Goal: Transaction & Acquisition: Purchase product/service

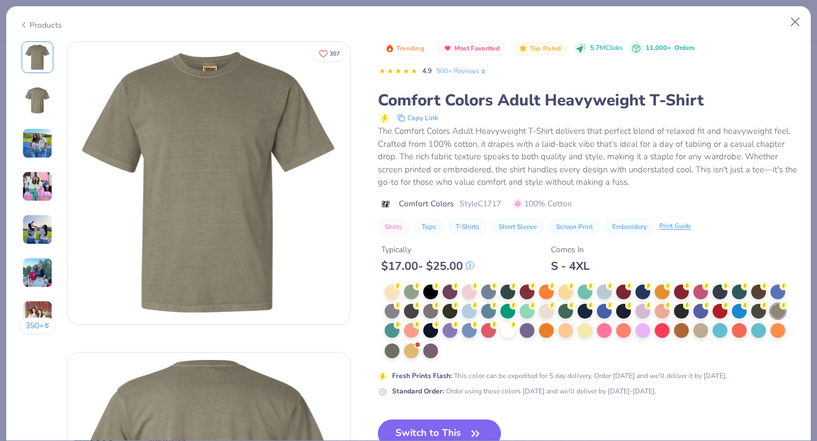
click at [33, 22] on div "Products" at bounding box center [40, 25] width 43 height 12
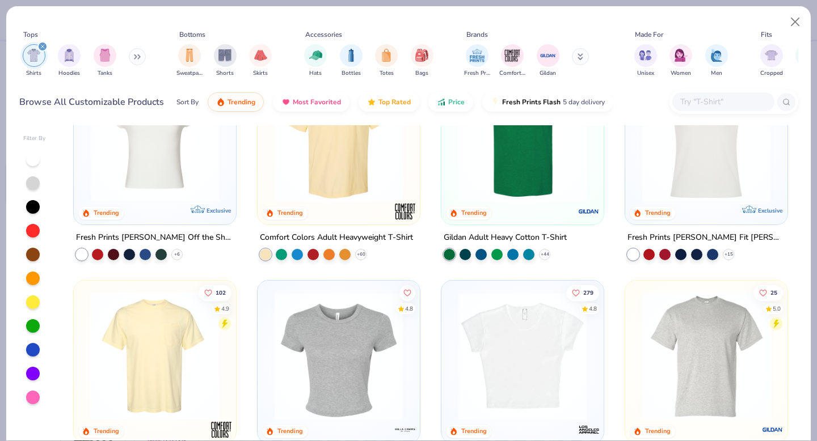
scroll to position [69, 0]
click at [520, 179] on img at bounding box center [523, 138] width 140 height 128
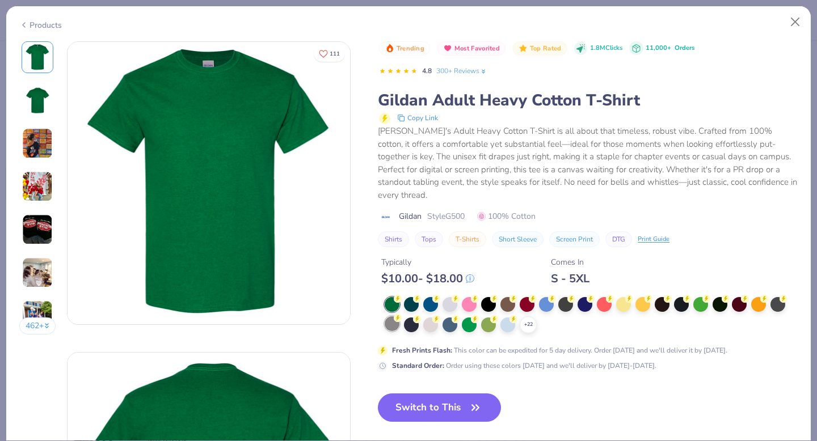
click at [394, 318] on div at bounding box center [392, 324] width 15 height 15
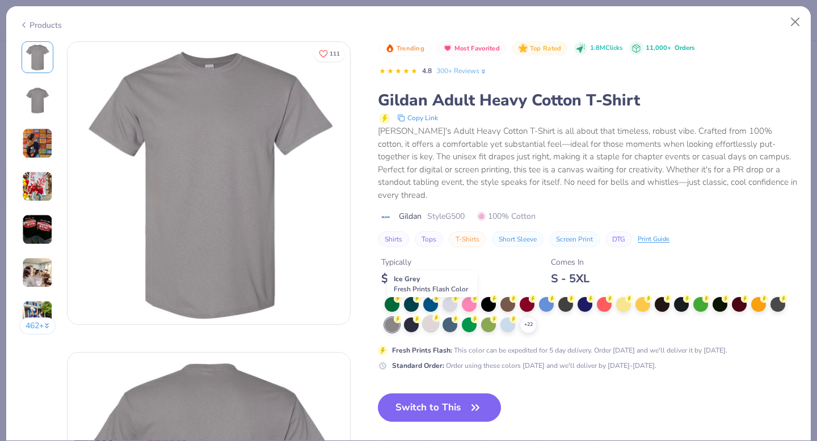
click at [431, 317] on div at bounding box center [430, 324] width 15 height 15
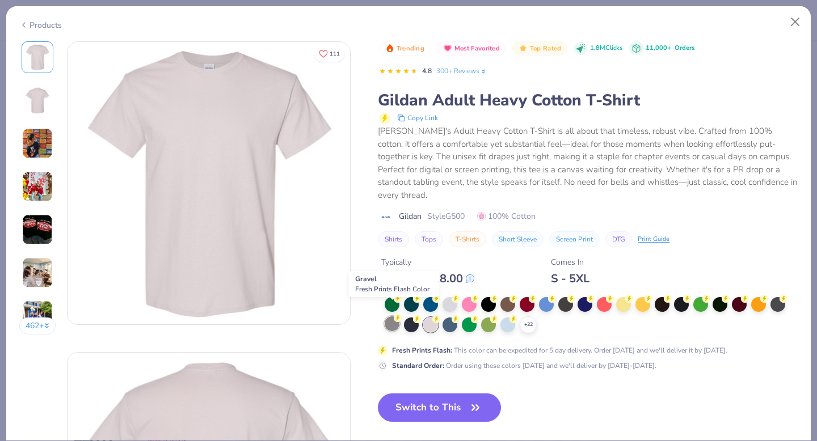
click at [393, 317] on div at bounding box center [392, 324] width 15 height 15
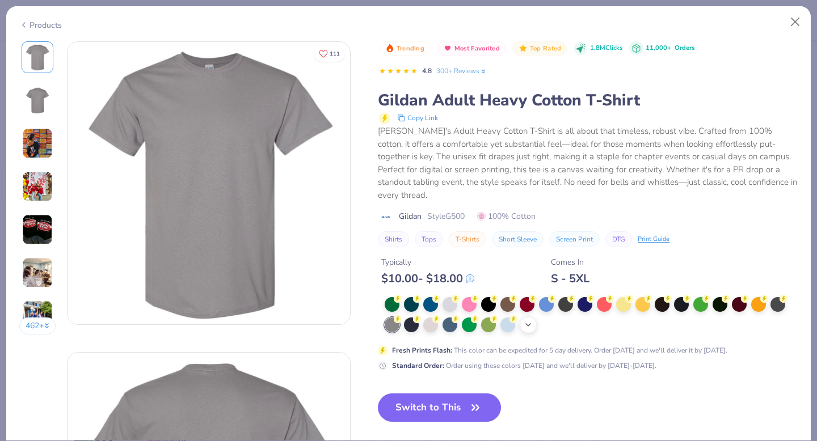
click at [528, 324] on polyline at bounding box center [528, 325] width 5 height 2
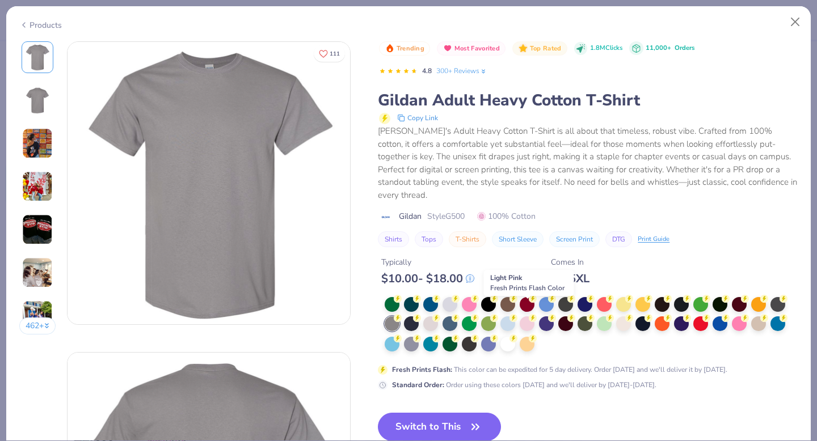
scroll to position [8, 0]
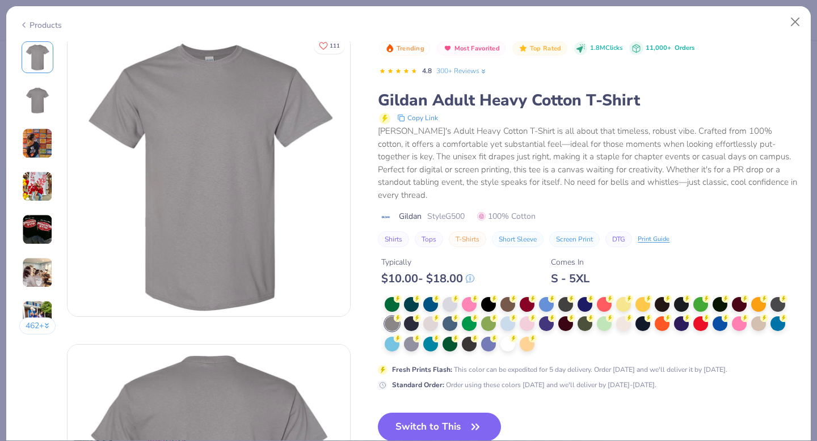
click at [53, 24] on div "Products" at bounding box center [40, 25] width 43 height 12
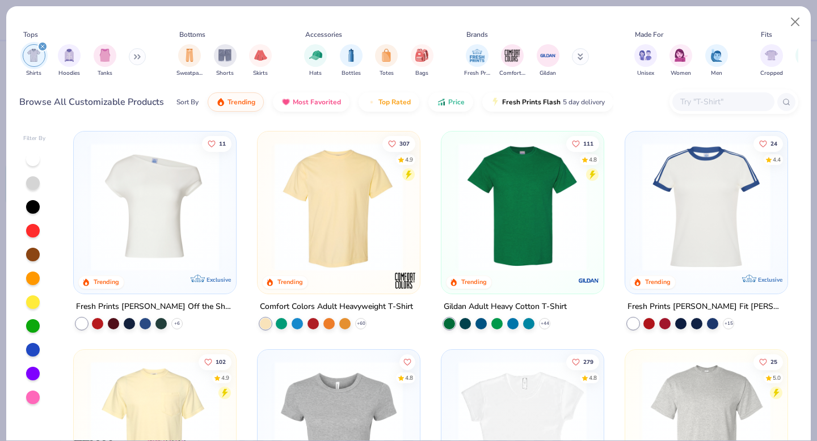
click at [700, 103] on input "text" at bounding box center [722, 101] width 87 height 13
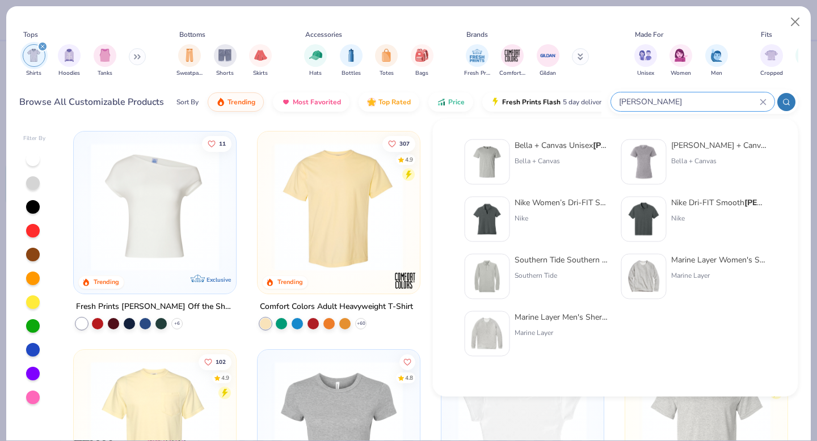
type input "[PERSON_NAME]"
click at [577, 149] on div "[PERSON_NAME] + Canvas Unisex Heather CVC T-Shirt" at bounding box center [562, 146] width 95 height 12
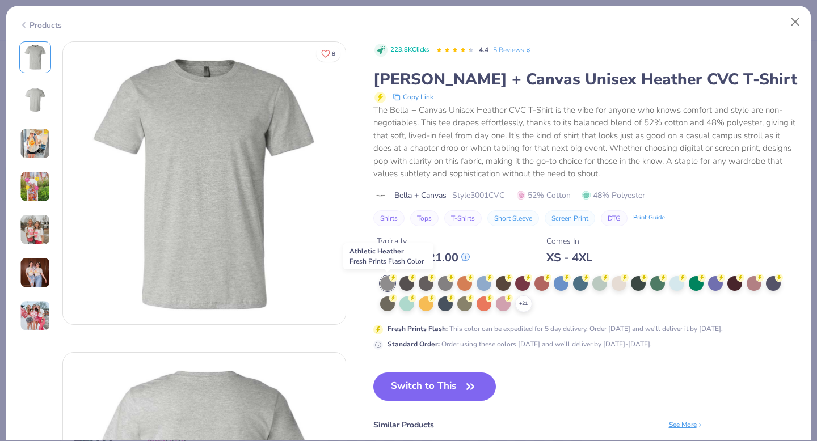
click at [386, 287] on div at bounding box center [387, 283] width 15 height 15
click at [40, 107] on img at bounding box center [35, 100] width 27 height 27
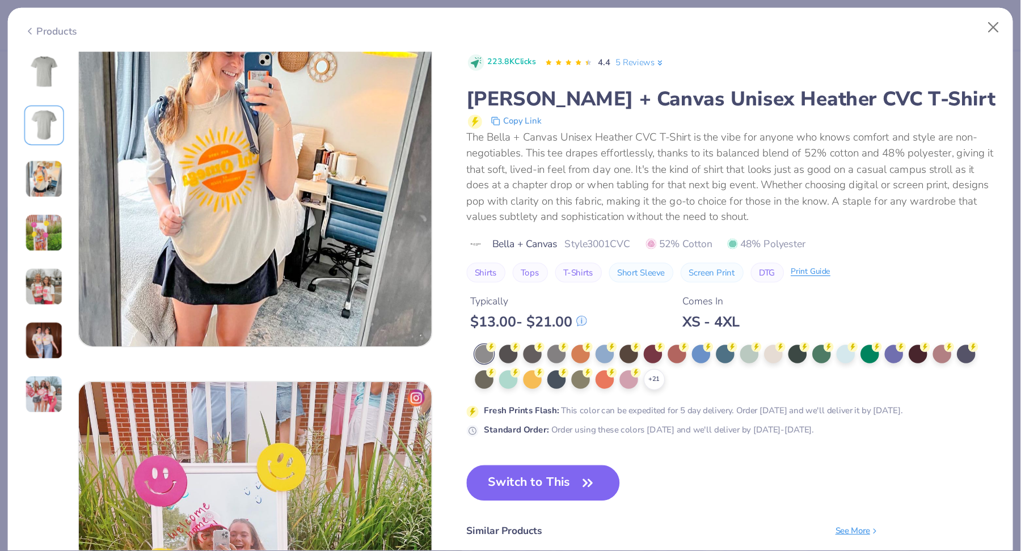
scroll to position [667, 0]
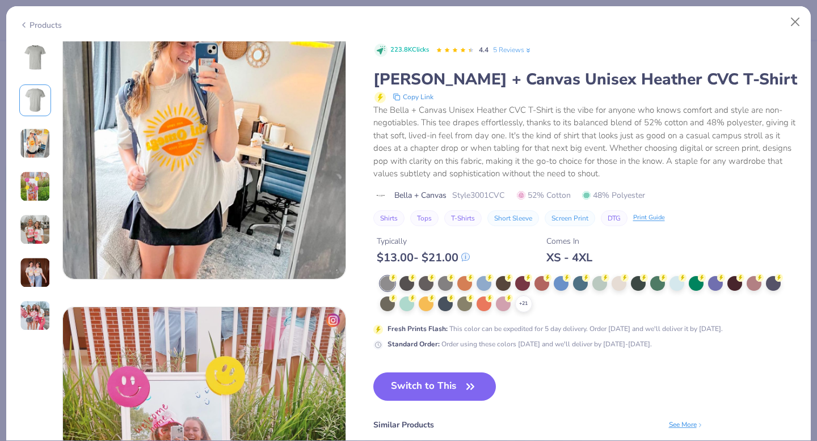
drag, startPoint x: 461, startPoint y: 389, endPoint x: 512, endPoint y: 99, distance: 293.7
click at [461, 389] on button "Switch to This" at bounding box center [434, 387] width 123 height 28
click at [420, 390] on button "Switch to This" at bounding box center [434, 387] width 123 height 28
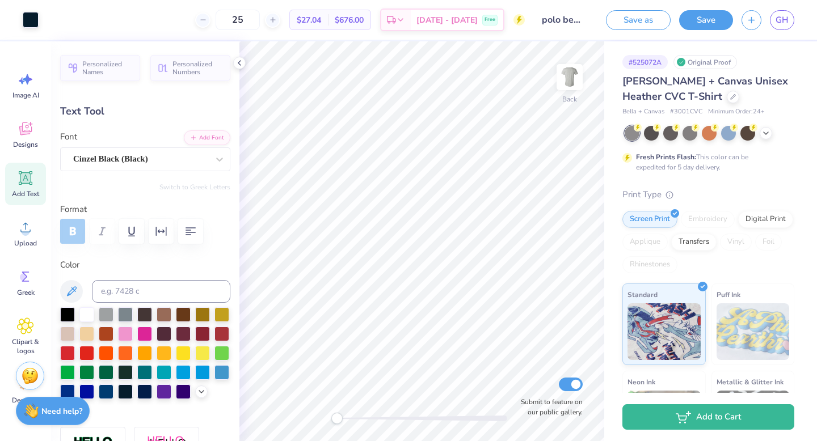
type input "11.29"
type input "0.74"
type input "11.65"
type input "9.08"
type input "0.59"
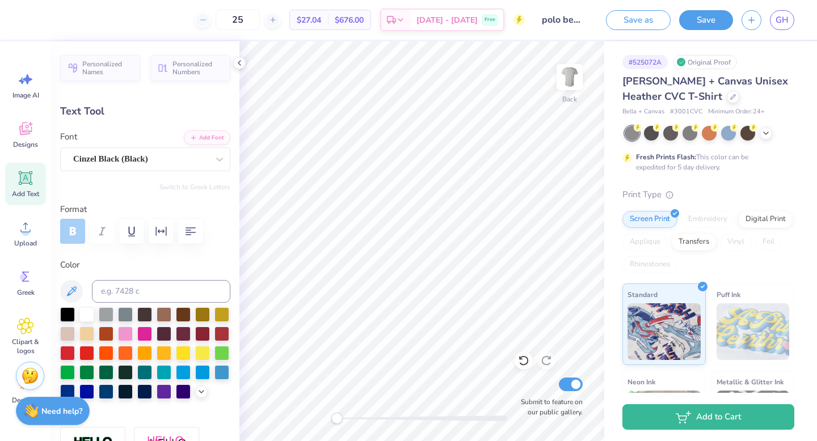
type input "11.60"
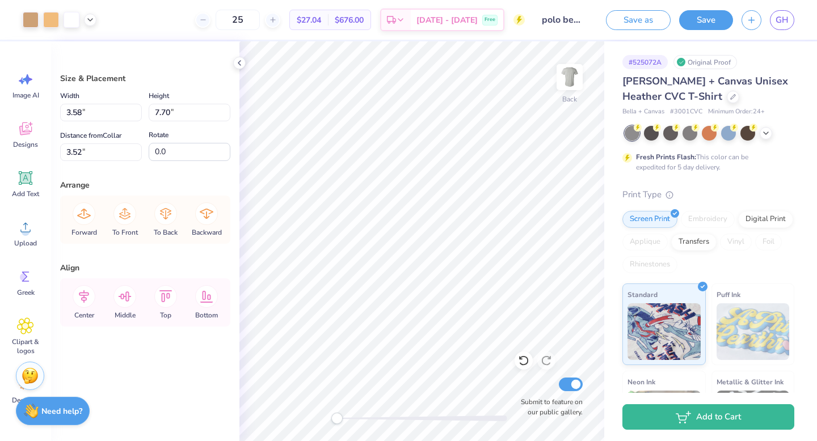
type input "3.50"
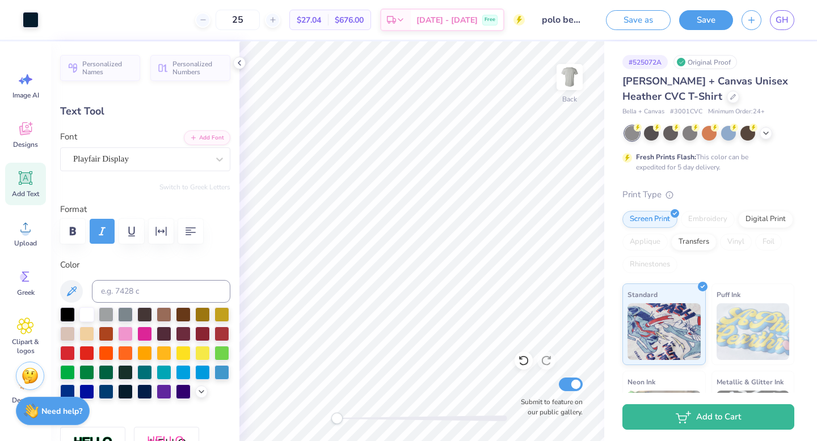
type input "6.16"
type input "0.69"
type input "12.72"
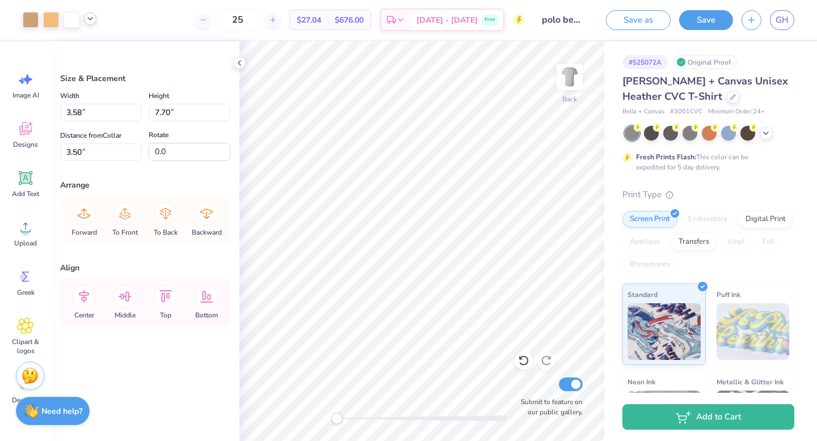
click at [93, 20] on icon at bounding box center [90, 18] width 9 height 9
click at [86, 53] on div at bounding box center [90, 48] width 16 height 16
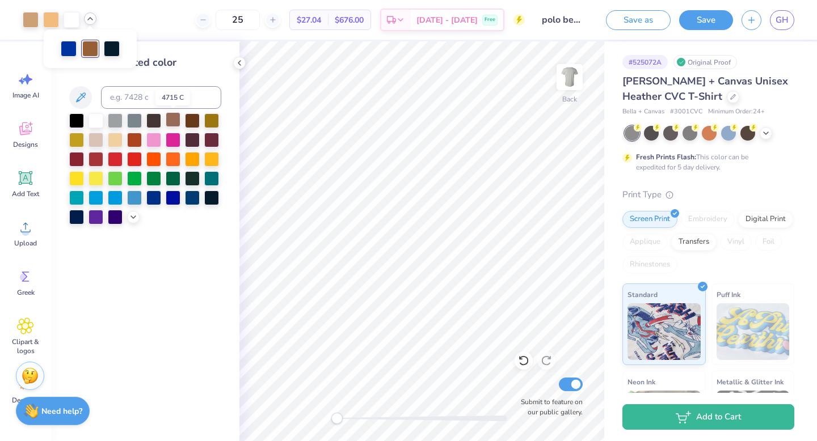
click at [175, 122] on div at bounding box center [173, 119] width 15 height 15
click at [30, 18] on div at bounding box center [31, 19] width 16 height 16
click at [83, 100] on icon at bounding box center [81, 98] width 14 height 14
click at [172, 118] on div at bounding box center [173, 119] width 15 height 15
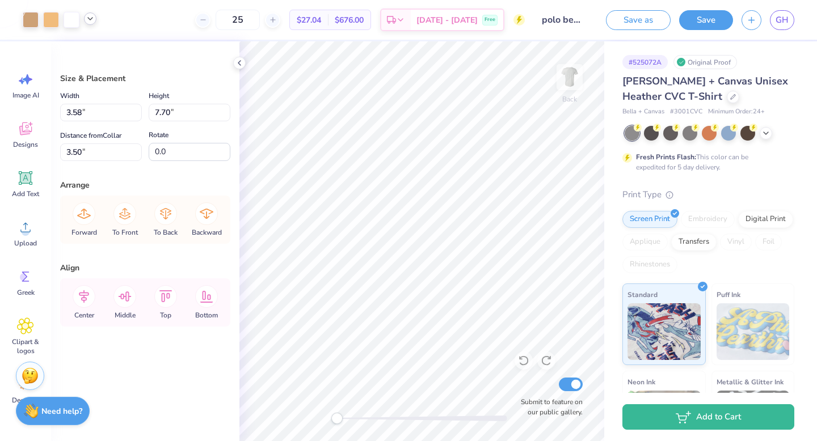
click at [90, 22] on icon at bounding box center [90, 18] width 9 height 9
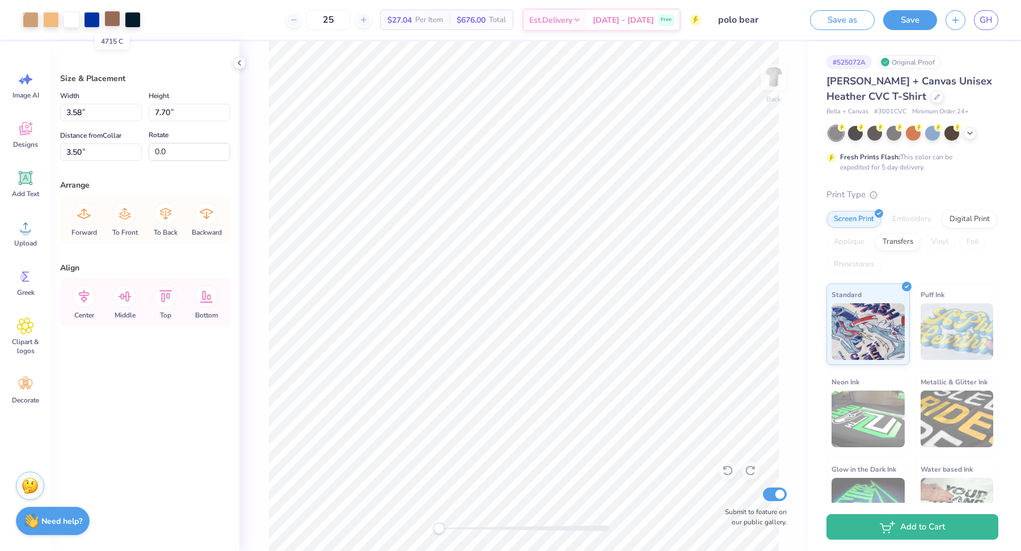
click at [112, 23] on div at bounding box center [112, 19] width 16 height 16
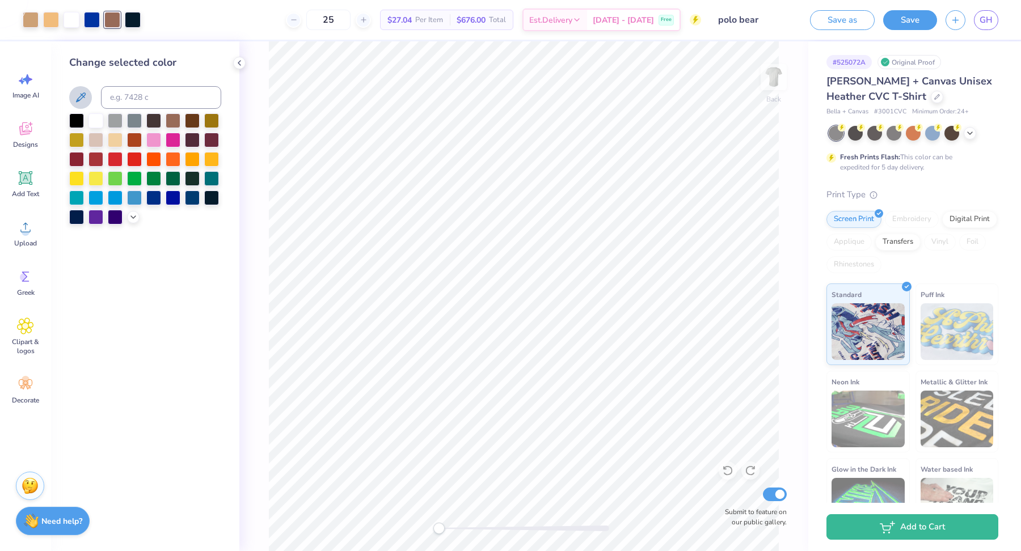
click at [82, 102] on icon at bounding box center [81, 98] width 14 height 14
click at [32, 21] on div at bounding box center [31, 19] width 16 height 16
click at [107, 23] on div at bounding box center [112, 19] width 16 height 16
click at [81, 97] on icon at bounding box center [81, 98] width 14 height 14
click at [30, 18] on div at bounding box center [31, 19] width 16 height 16
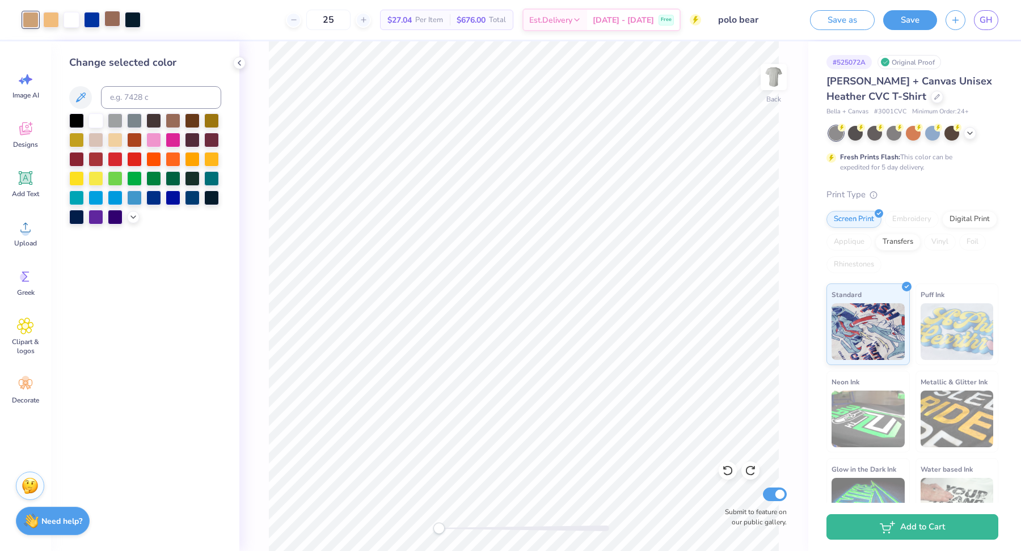
click at [112, 21] on div at bounding box center [112, 19] width 16 height 16
click at [120, 102] on input at bounding box center [161, 97] width 120 height 23
type input "728"
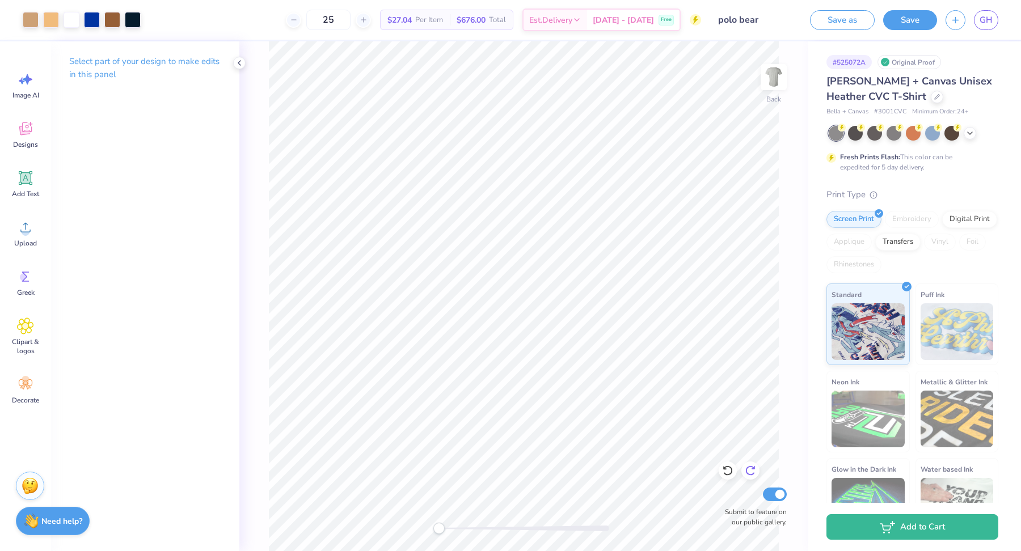
click at [749, 441] on icon at bounding box center [750, 470] width 11 height 11
click at [751, 441] on icon at bounding box center [750, 470] width 11 height 11
click at [816, 24] on button "Save" at bounding box center [910, 19] width 54 height 20
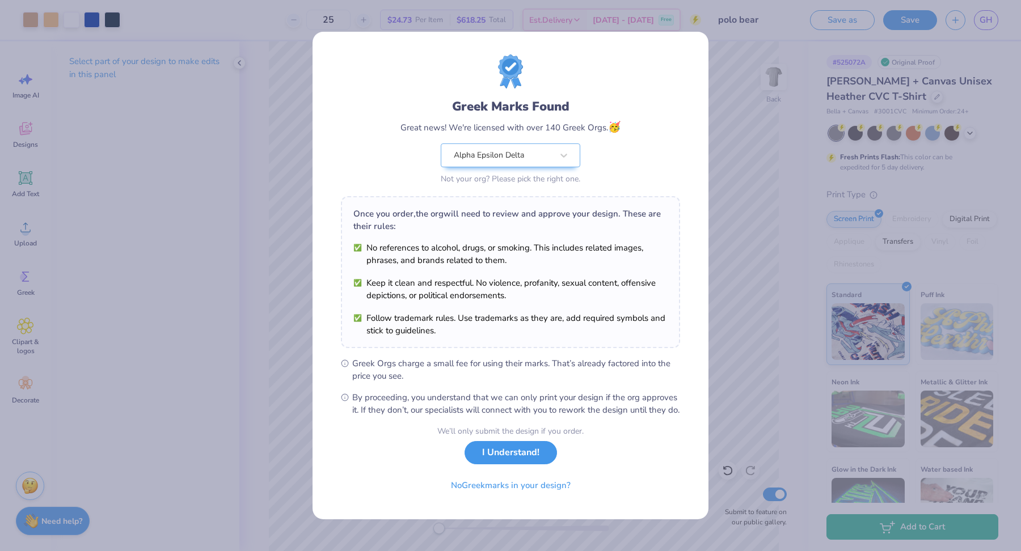
click at [495, 441] on button "I Understand!" at bounding box center [511, 452] width 92 height 23
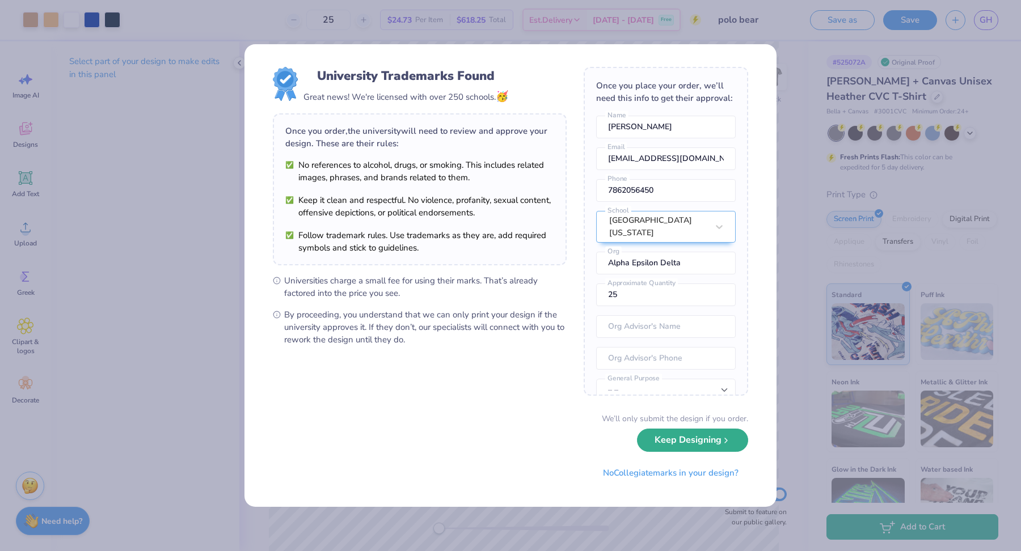
click at [658, 438] on button "Keep Designing" at bounding box center [692, 440] width 111 height 23
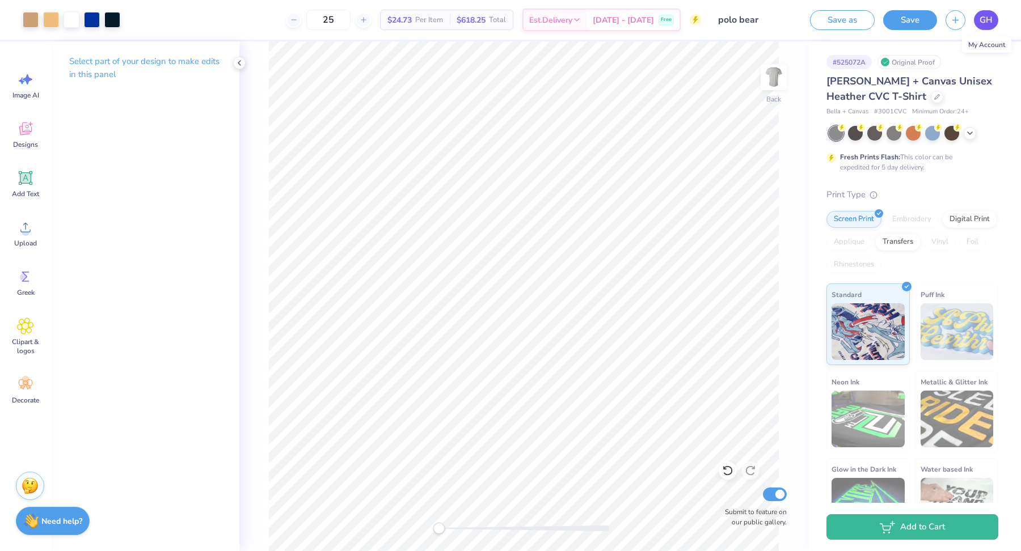
click at [816, 20] on span "GH" at bounding box center [986, 20] width 13 height 13
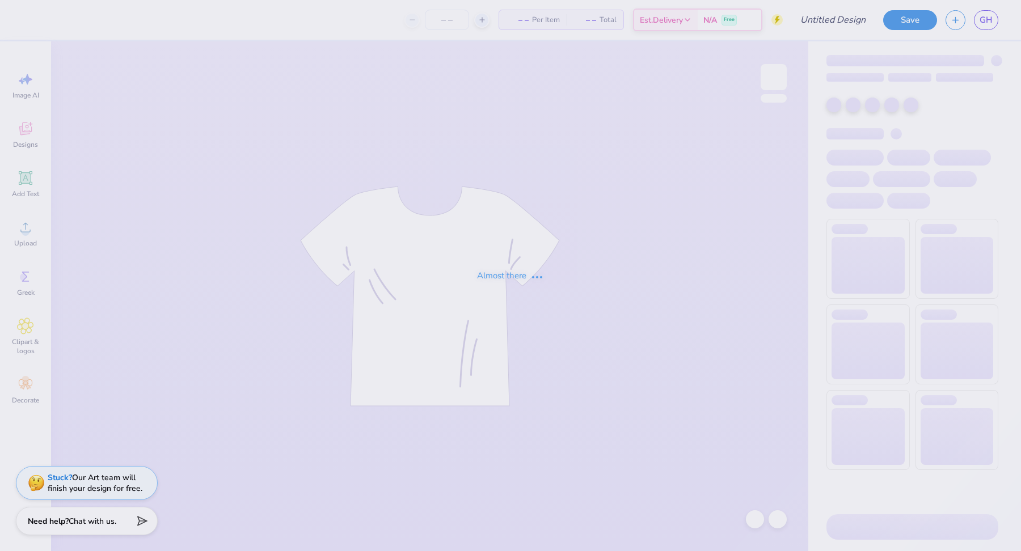
type input "F25 Gator Shirt"
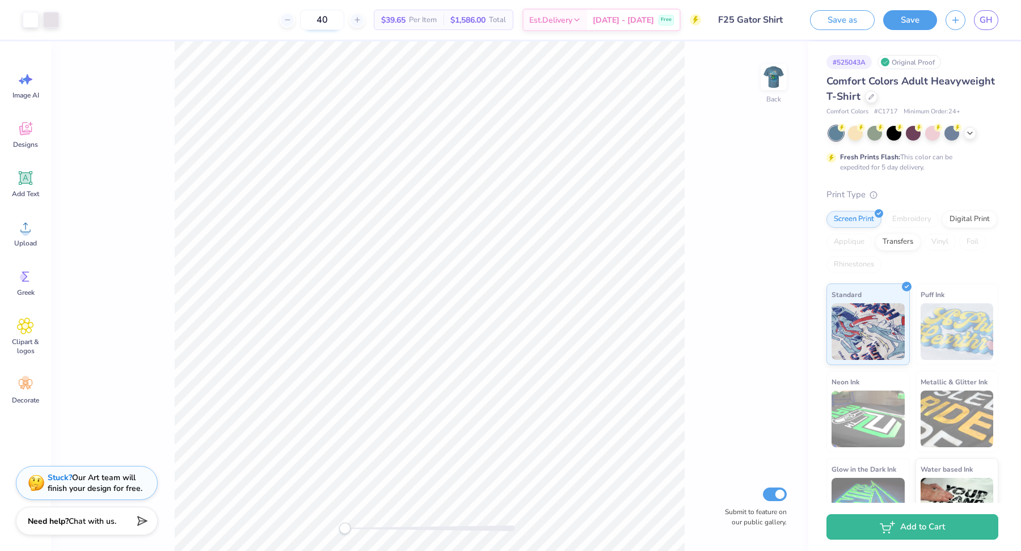
click at [365, 23] on div at bounding box center [356, 19] width 15 height 15
click at [344, 22] on input "41" at bounding box center [322, 20] width 44 height 20
type input "4"
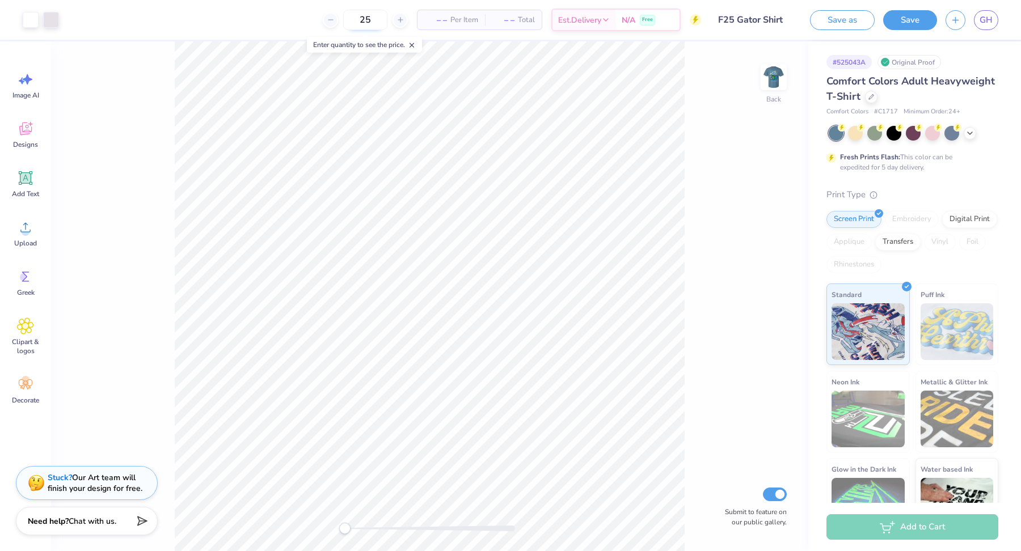
type input "25"
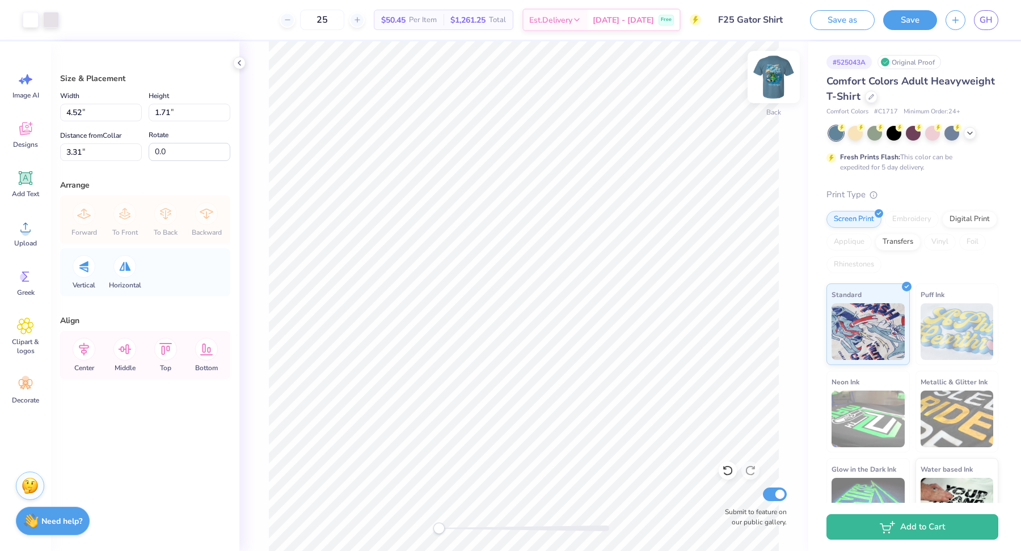
click at [770, 75] on img at bounding box center [773, 76] width 45 height 45
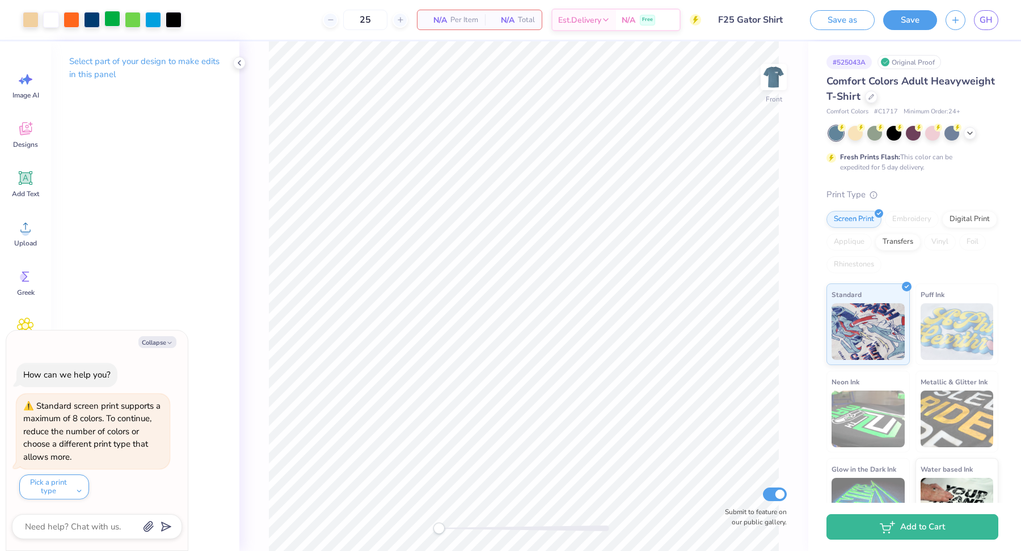
click at [116, 23] on div at bounding box center [112, 19] width 16 height 16
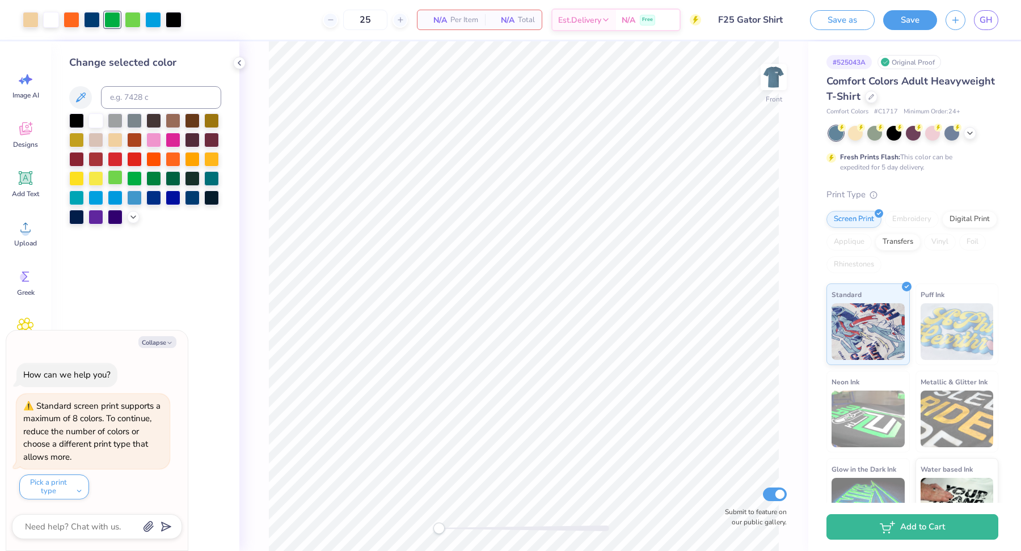
click at [121, 180] on div at bounding box center [115, 177] width 15 height 15
click at [92, 20] on div at bounding box center [92, 19] width 16 height 16
click at [134, 192] on div at bounding box center [134, 196] width 15 height 15
click at [114, 197] on div at bounding box center [115, 196] width 15 height 15
type textarea "x"
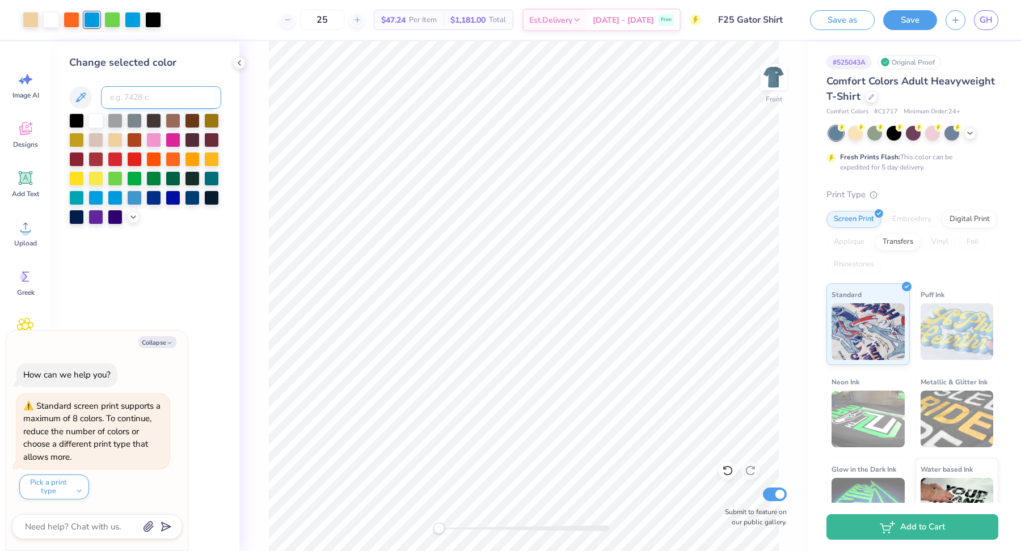
click at [129, 96] on input at bounding box center [161, 97] width 120 height 23
type input "299"
click at [28, 16] on div at bounding box center [31, 19] width 16 height 16
click at [118, 178] on div at bounding box center [115, 177] width 15 height 15
click at [96, 119] on div at bounding box center [96, 119] width 15 height 15
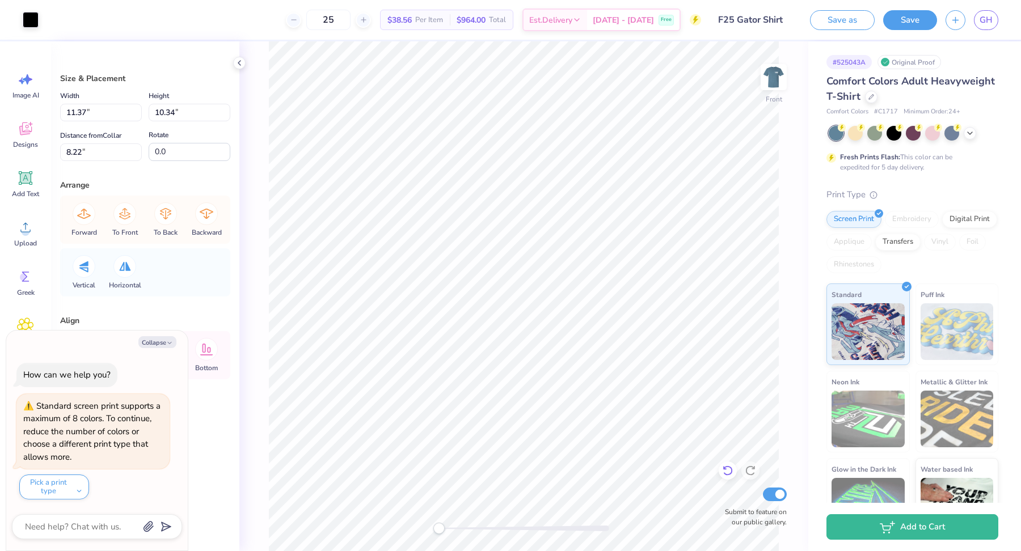
click at [729, 474] on icon at bounding box center [727, 470] width 11 height 11
click at [266, 112] on div "Front Submit to feature on our public gallery." at bounding box center [523, 296] width 569 height 510
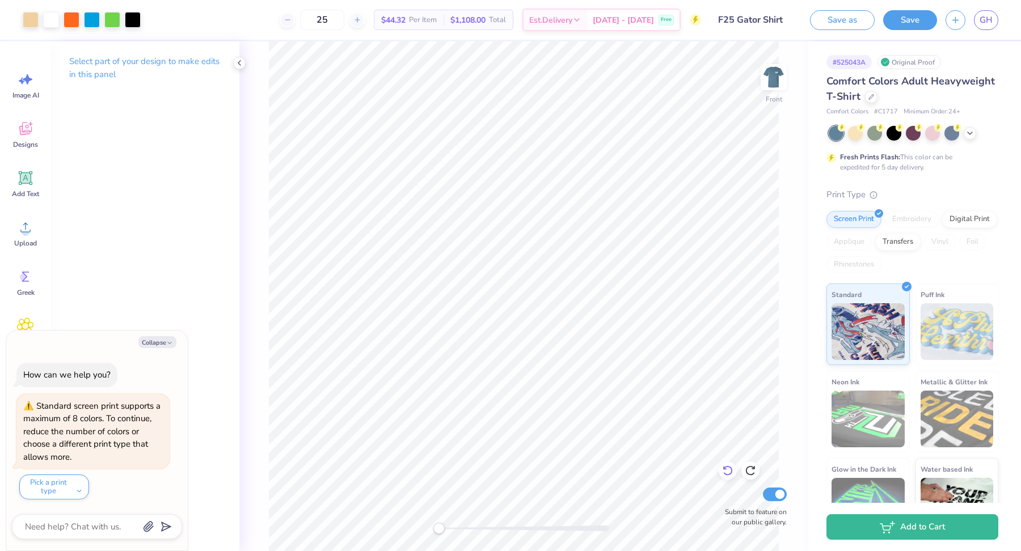
click at [731, 472] on icon at bounding box center [728, 471] width 10 height 10
click at [754, 471] on icon at bounding box center [750, 470] width 11 height 11
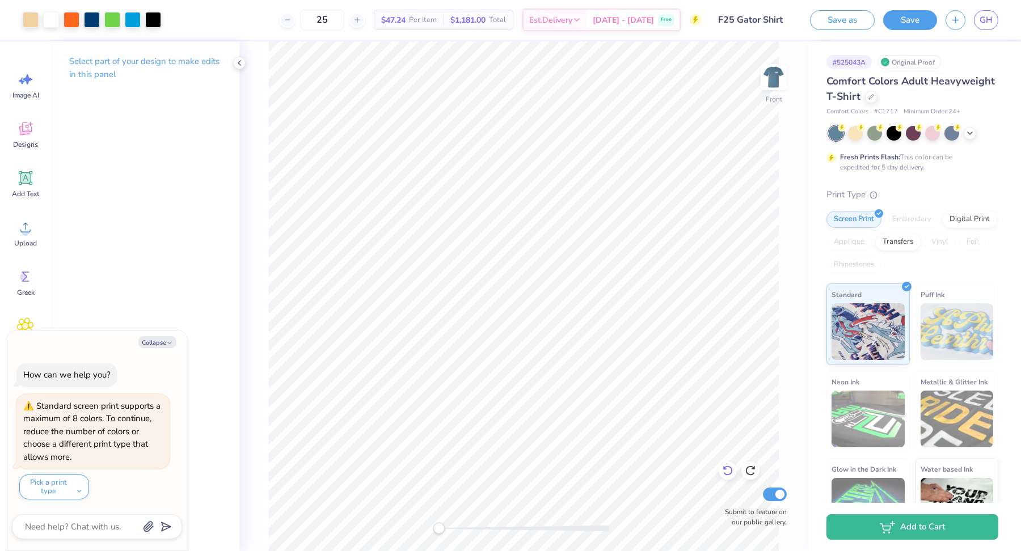
click at [728, 470] on icon at bounding box center [727, 470] width 11 height 11
click at [559, 530] on div at bounding box center [524, 529] width 170 height 6
click at [519, 532] on div at bounding box center [524, 529] width 170 height 6
click at [500, 532] on div at bounding box center [524, 528] width 170 height 11
drag, startPoint x: 500, startPoint y: 528, endPoint x: 467, endPoint y: 526, distance: 33.0
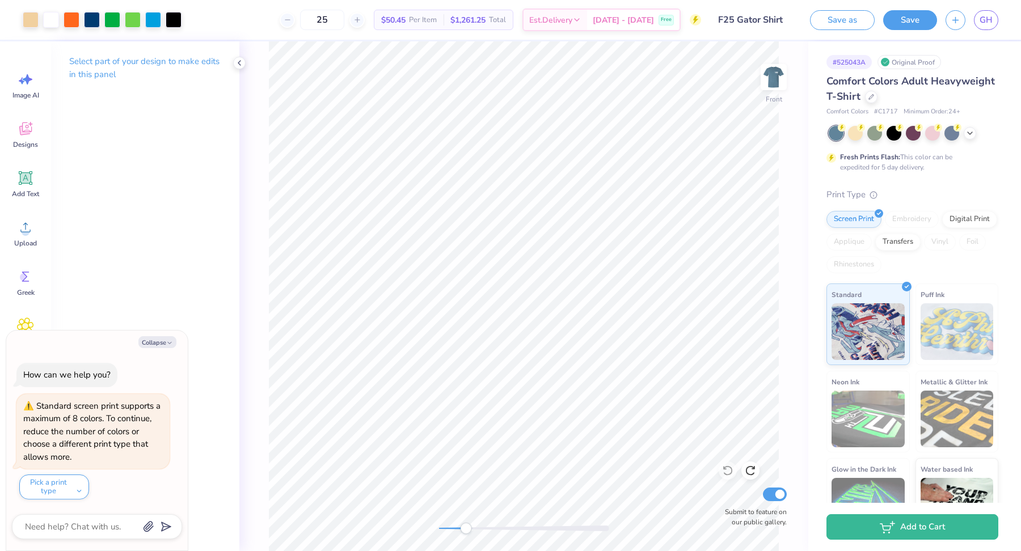
click at [467, 526] on div "Accessibility label" at bounding box center [465, 528] width 11 height 11
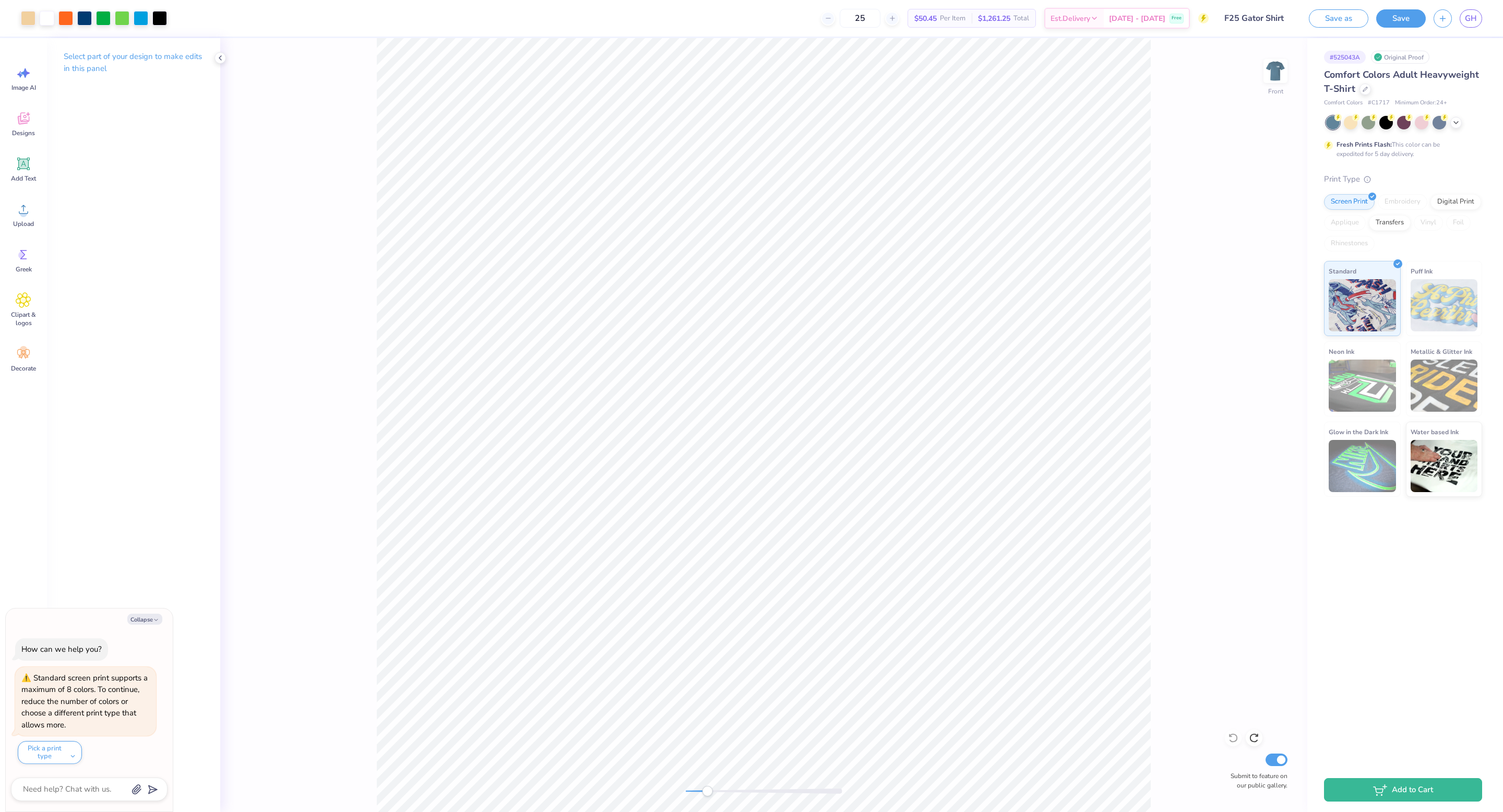
drag, startPoint x: 688, startPoint y: 792, endPoint x: 707, endPoint y: 791, distance: 19.0
click at [707, 507] on div "Accessibility label" at bounding box center [706, 790] width 10 height 10
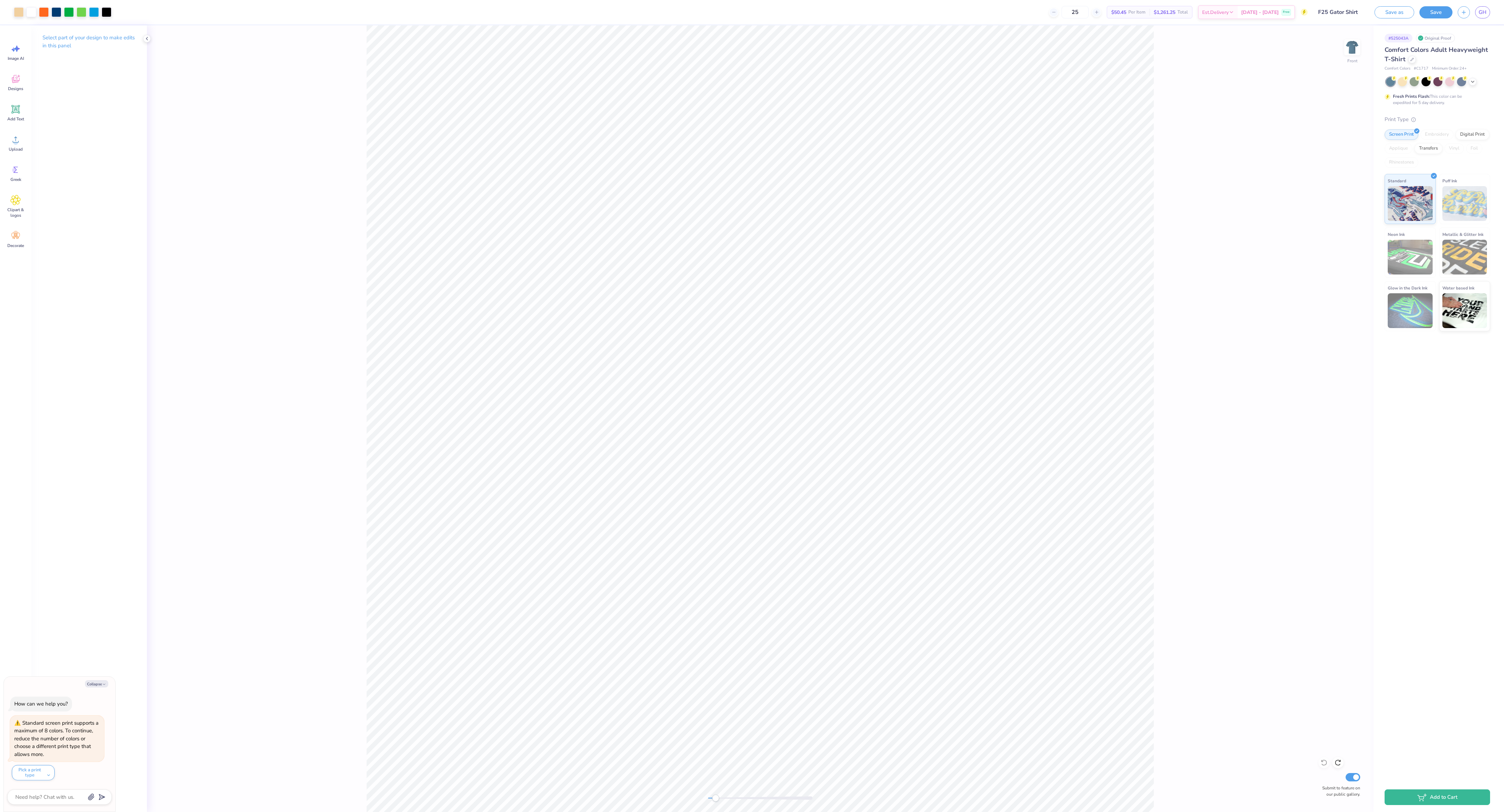
click at [627, 338] on div at bounding box center [760, 799] width 104 height 4
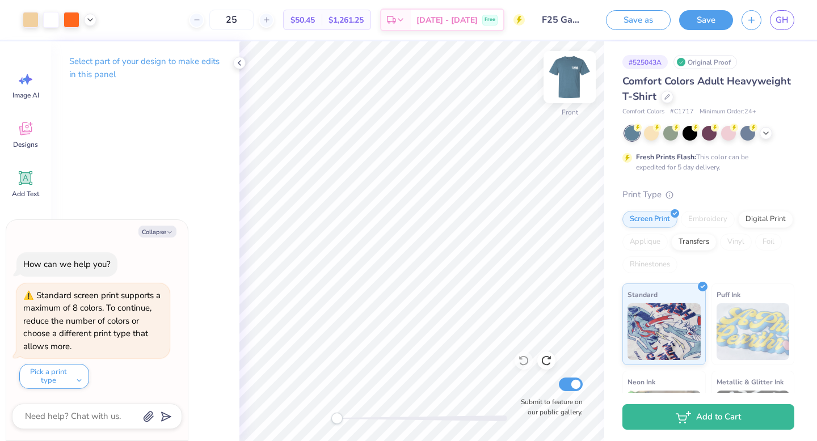
click at [574, 75] on img at bounding box center [569, 76] width 45 height 45
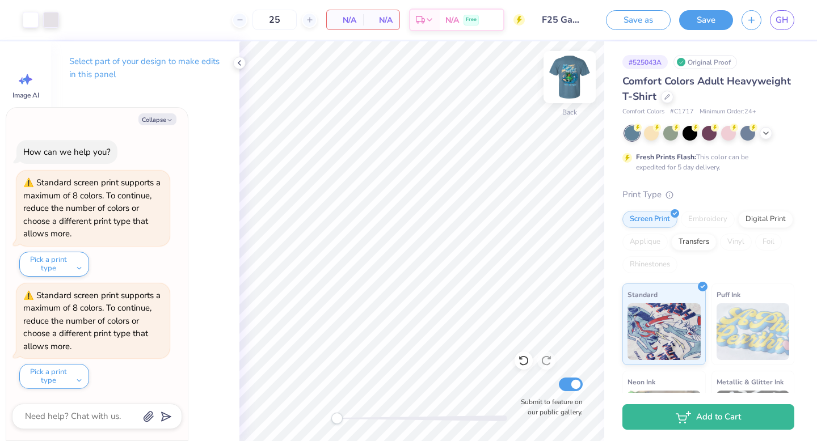
click at [571, 65] on img at bounding box center [569, 76] width 45 height 45
click at [89, 18] on icon at bounding box center [90, 18] width 9 height 9
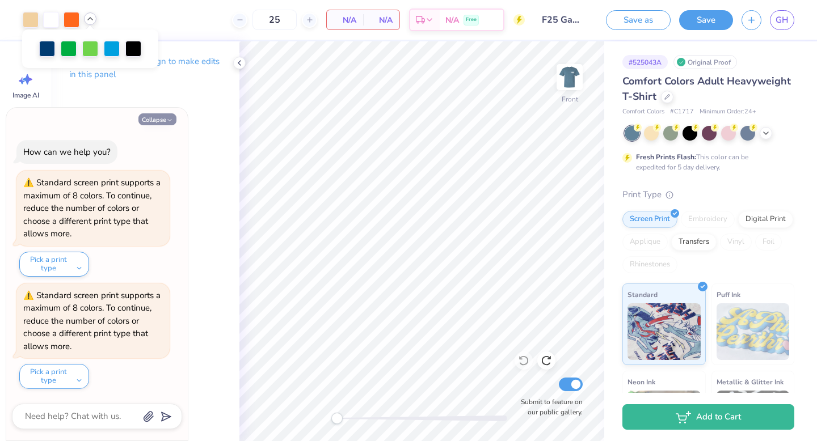
click at [149, 120] on button "Collapse" at bounding box center [157, 119] width 38 height 12
type textarea "x"
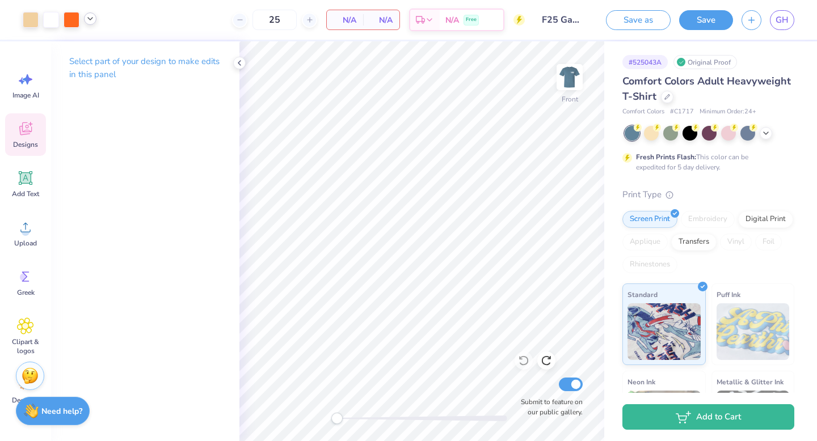
click at [23, 145] on span "Designs" at bounding box center [25, 144] width 25 height 9
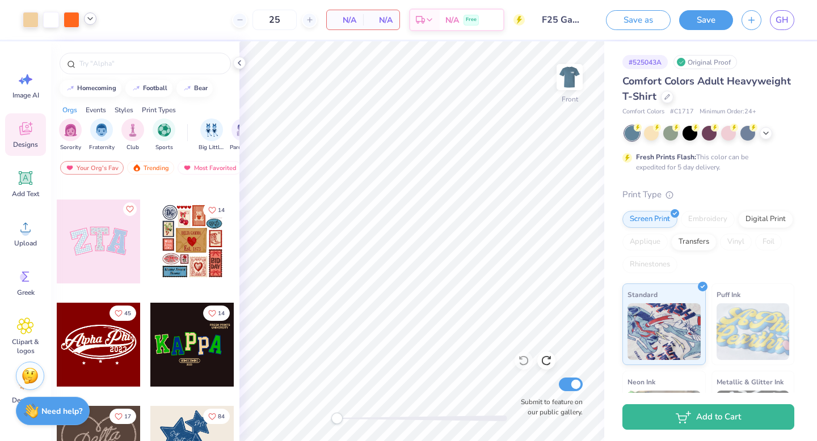
scroll to position [112, 0]
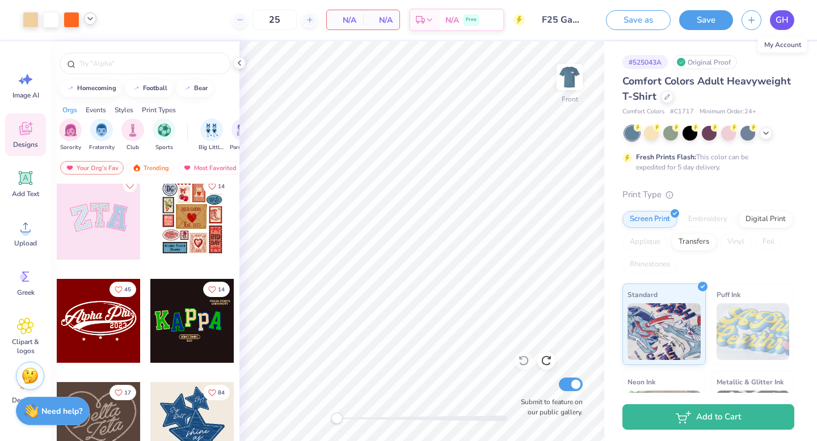
click at [780, 22] on span "GH" at bounding box center [782, 20] width 13 height 13
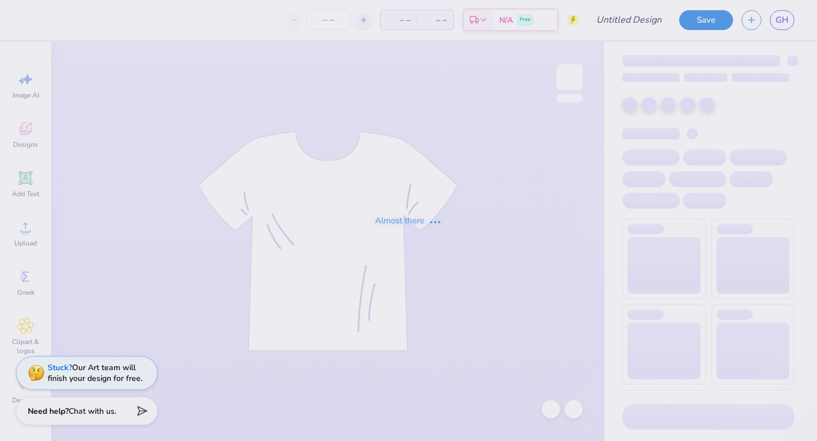
type input "polo bear"
type input "25"
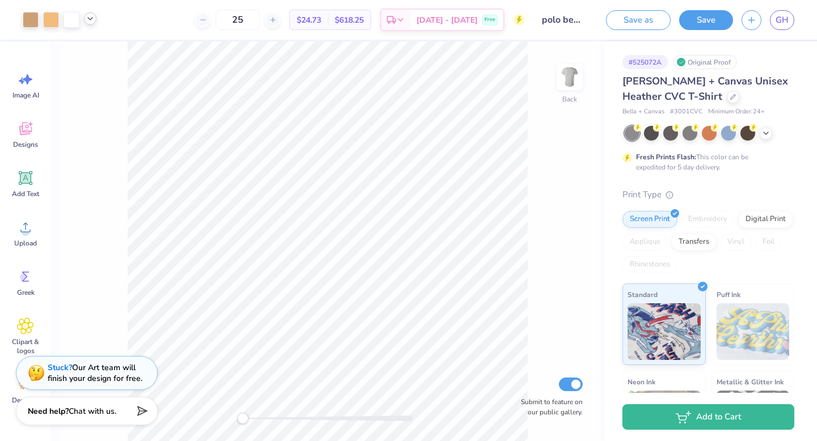
click at [90, 22] on icon at bounding box center [90, 18] width 9 height 9
